Goal: Task Accomplishment & Management: Manage account settings

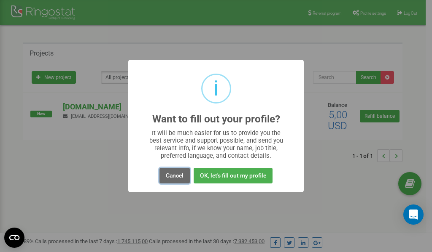
click at [178, 176] on button "Cancel" at bounding box center [174, 176] width 30 height 16
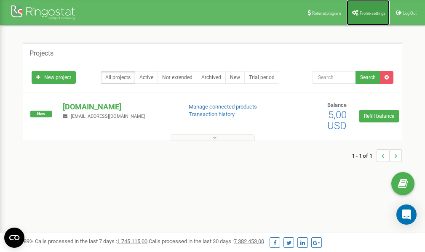
click at [365, 9] on link "Profile settings" at bounding box center [368, 12] width 43 height 25
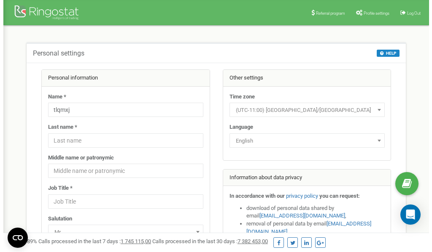
scroll to position [42, 0]
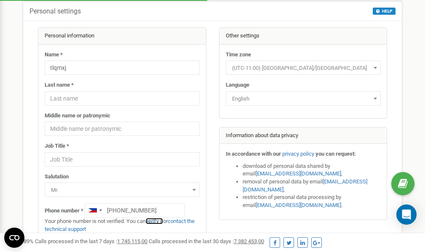
click at [159, 222] on link "verify it" at bounding box center [154, 221] width 17 height 6
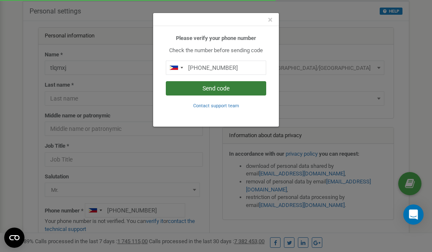
click at [219, 87] on button "Send code" at bounding box center [216, 88] width 100 height 14
